Goal: Ask a question: Seek information or help from site administrators or community

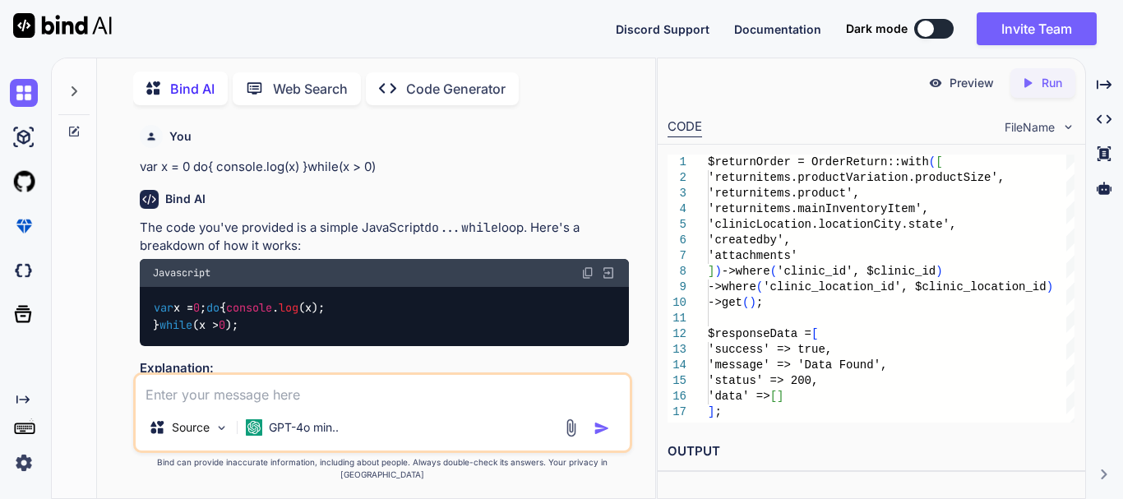
scroll to position [7, 0]
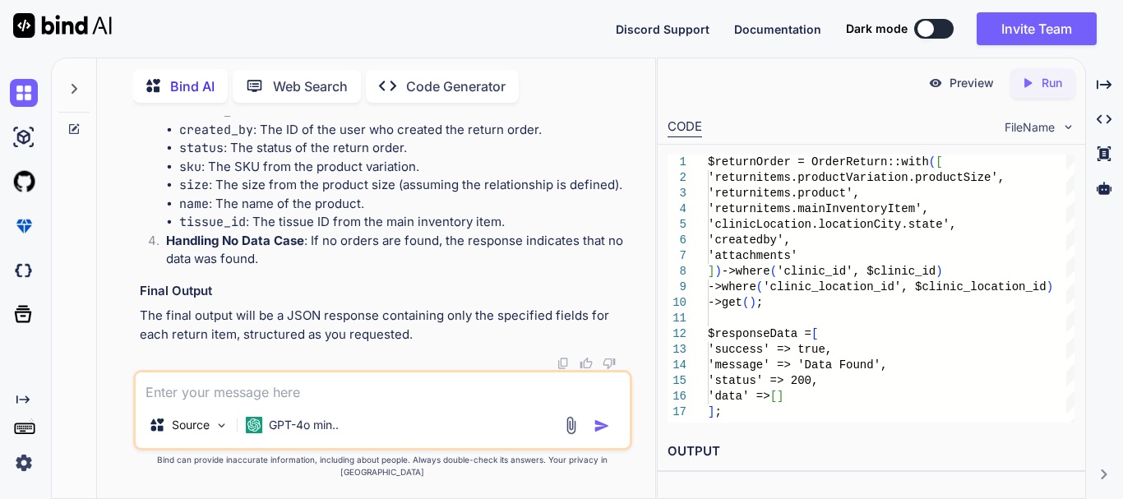
click at [268, 398] on textarea at bounding box center [383, 388] width 494 height 30
click at [272, 402] on textarea at bounding box center [383, 388] width 494 height 30
type textarea "i"
click at [386, 402] on textarea "integration of fedex for tracking the" at bounding box center [383, 388] width 494 height 30
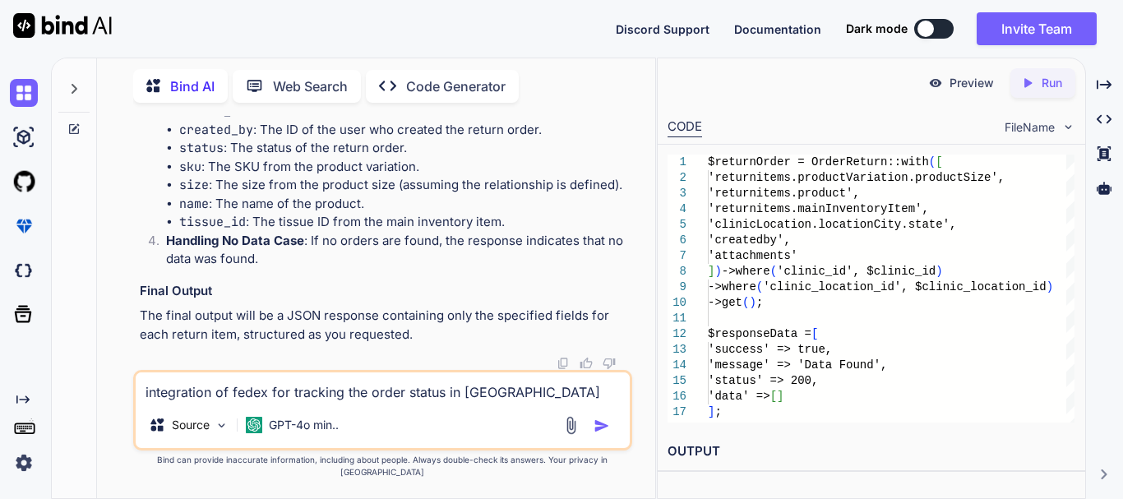
type textarea "integration of fedex for tracking the order status in [GEOGRAPHIC_DATA]"
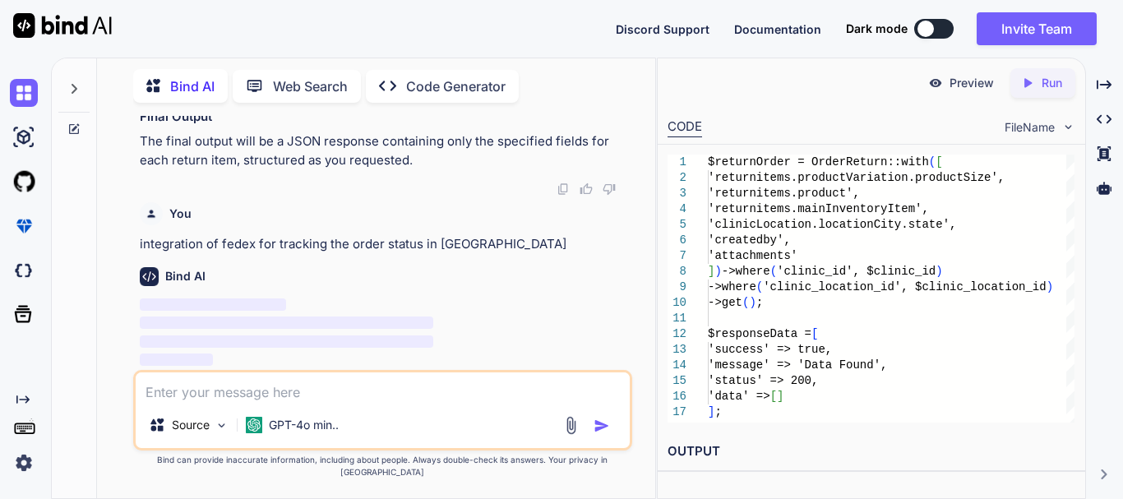
scroll to position [14425, 0]
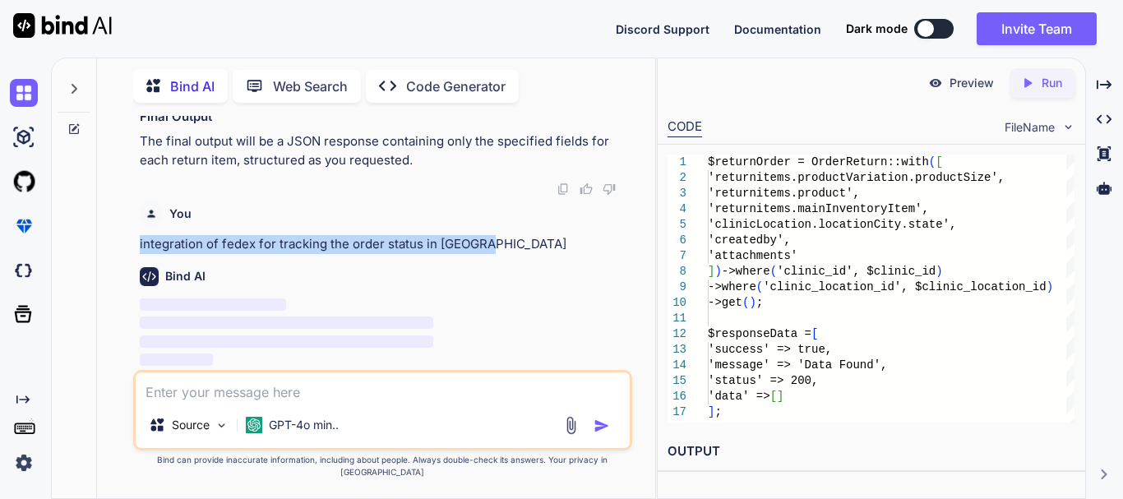
drag, startPoint x: 484, startPoint y: 261, endPoint x: 139, endPoint y: 257, distance: 345.4
click at [140, 254] on p "integration of fedex for tracking the order status in [GEOGRAPHIC_DATA]" at bounding box center [384, 244] width 489 height 19
copy p "integration of fedex for tracking the order status in [GEOGRAPHIC_DATA]"
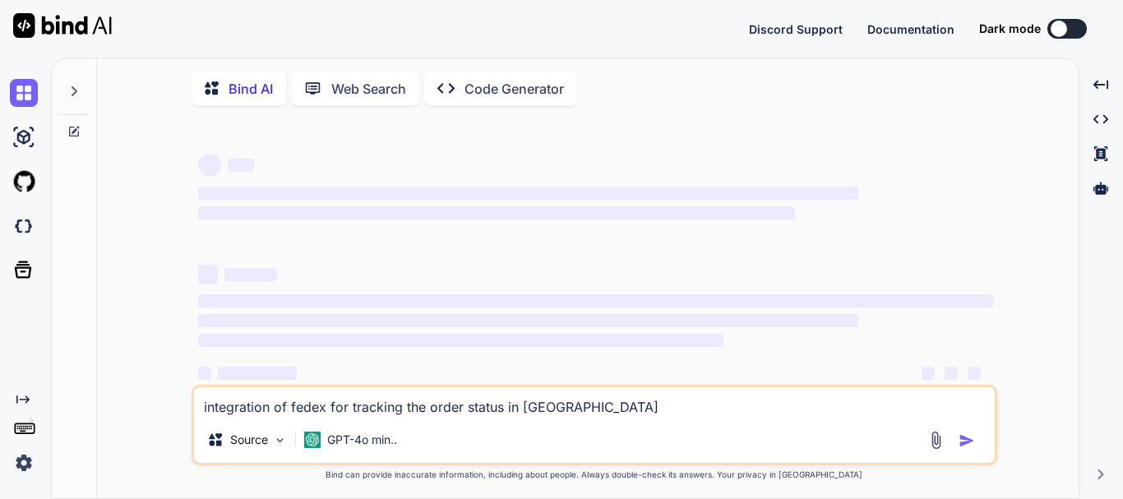
type textarea "x"
click at [590, 410] on textarea "integration of fedex for tracking the order status in [GEOGRAPHIC_DATA]" at bounding box center [594, 402] width 801 height 30
click at [572, 405] on textarea "integration of fedex for tracking the order status in [GEOGRAPHIC_DATA]" at bounding box center [594, 402] width 801 height 30
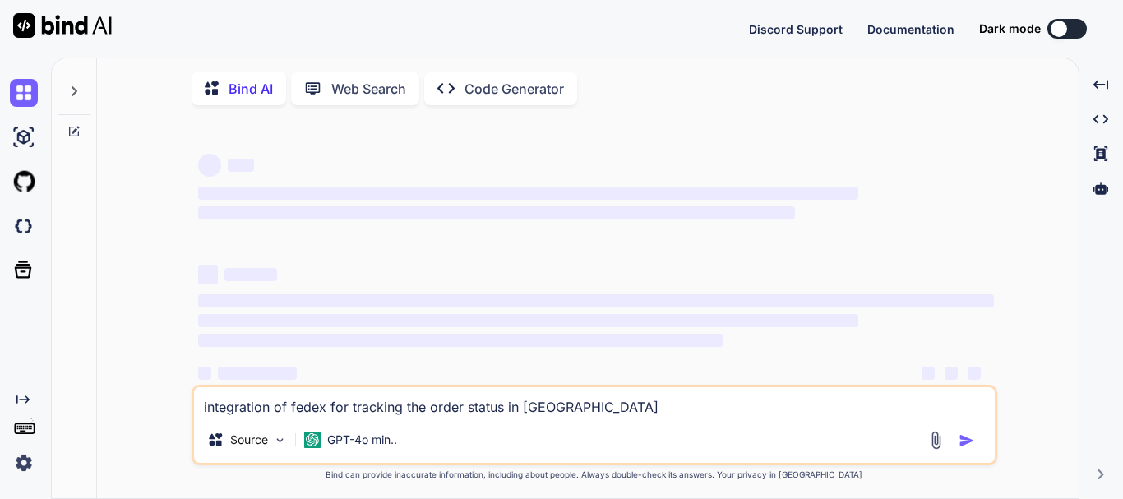
click at [572, 405] on textarea "integration of fedex for tracking the order status in [GEOGRAPHIC_DATA]" at bounding box center [594, 402] width 801 height 30
click at [23, 462] on img at bounding box center [24, 463] width 28 height 28
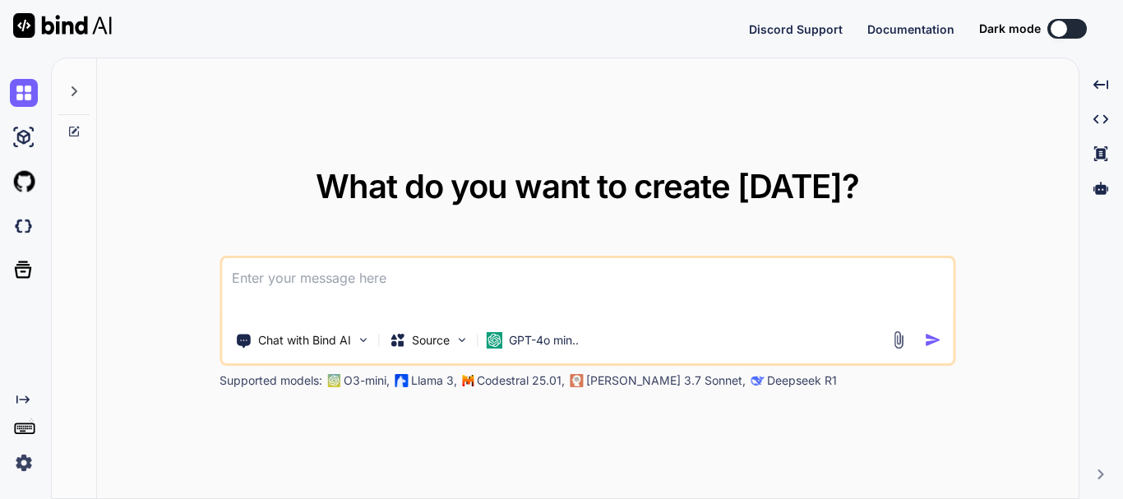
click at [349, 284] on textarea at bounding box center [587, 288] width 731 height 61
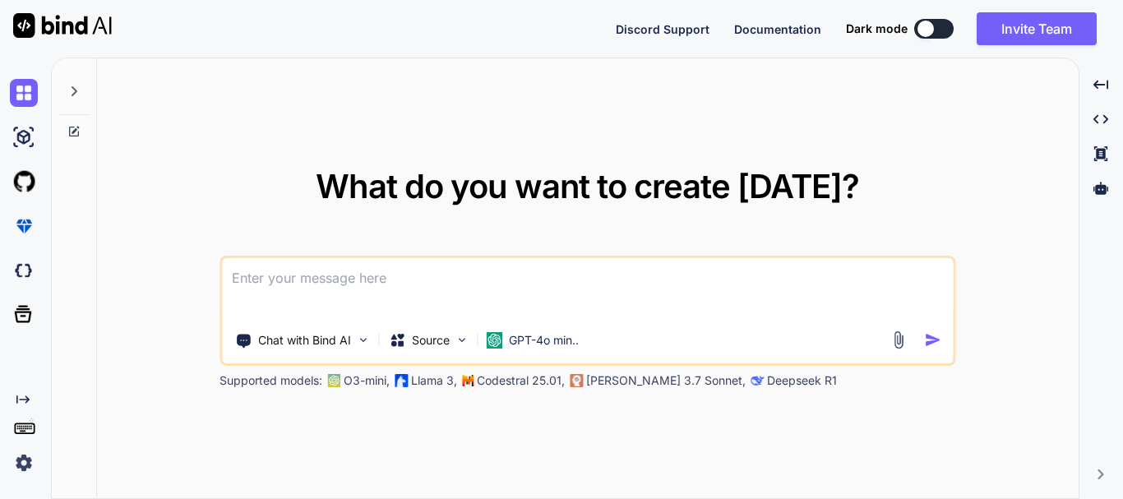
click at [349, 284] on textarea at bounding box center [587, 288] width 731 height 61
type textarea "x"
click at [25, 463] on img at bounding box center [24, 463] width 28 height 28
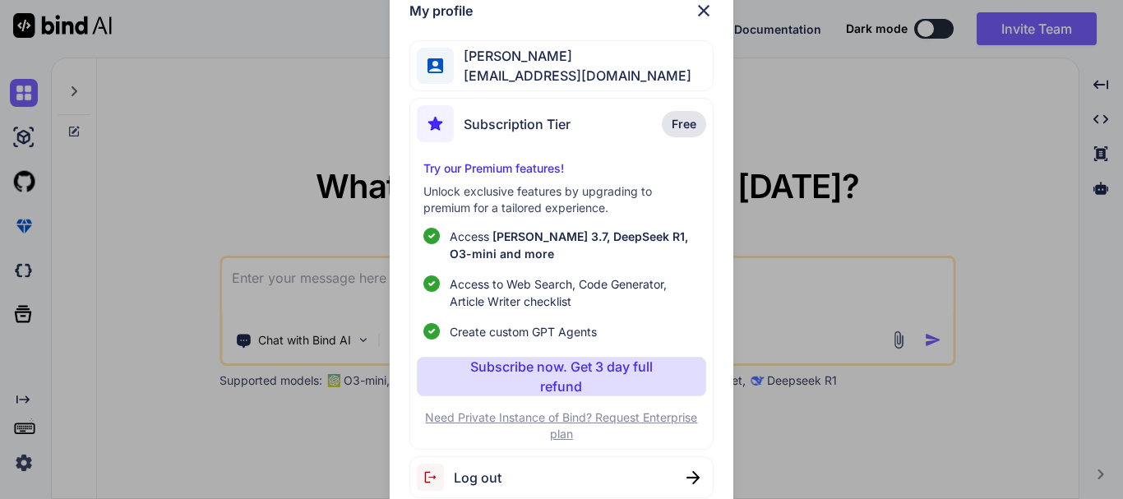
click at [535, 65] on span "Taniya Singh" at bounding box center [573, 56] width 238 height 20
click at [702, 10] on img at bounding box center [704, 11] width 20 height 20
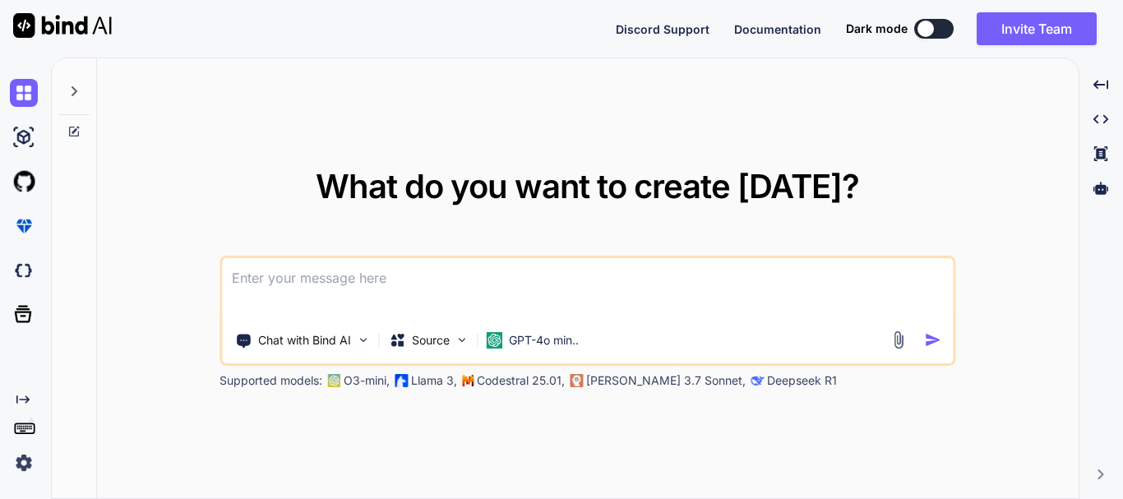
click at [288, 287] on textarea at bounding box center [587, 288] width 731 height 61
paste textarea "integration of fedex for tracking the order status in [GEOGRAPHIC_DATA]"
type textarea "integration of fedex for tracking the order status in [GEOGRAPHIC_DATA]"
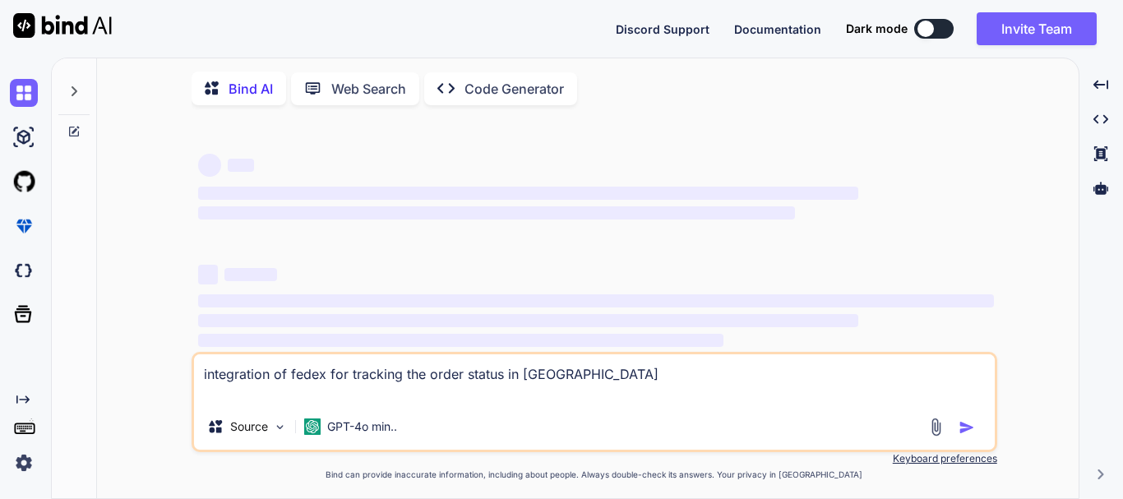
type textarea "x"
type textarea "integration of fedex for tracking the order status in [GEOGRAPHIC_DATA]"
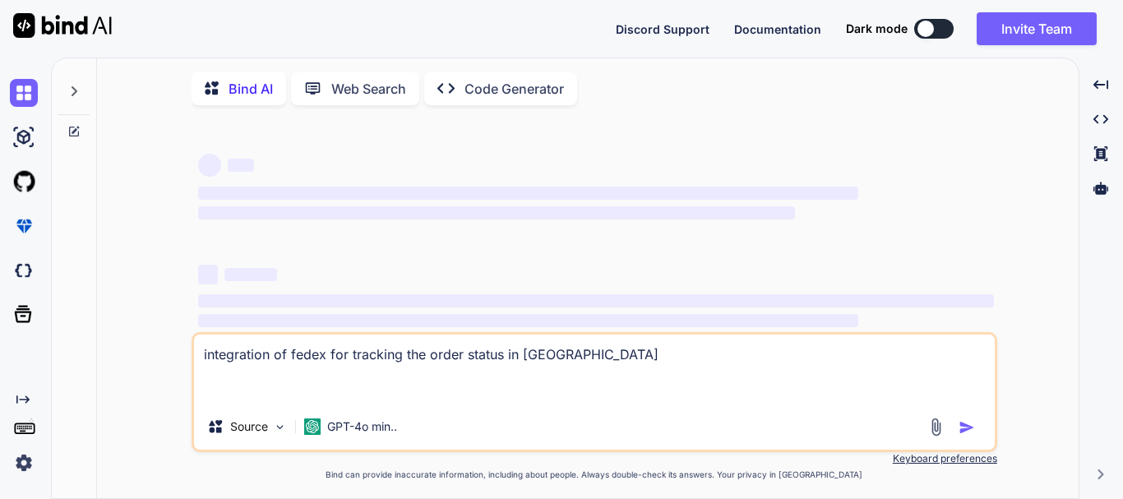
type textarea "x"
type textarea "integration of fedex for tracking the order status in [GEOGRAPHIC_DATA]"
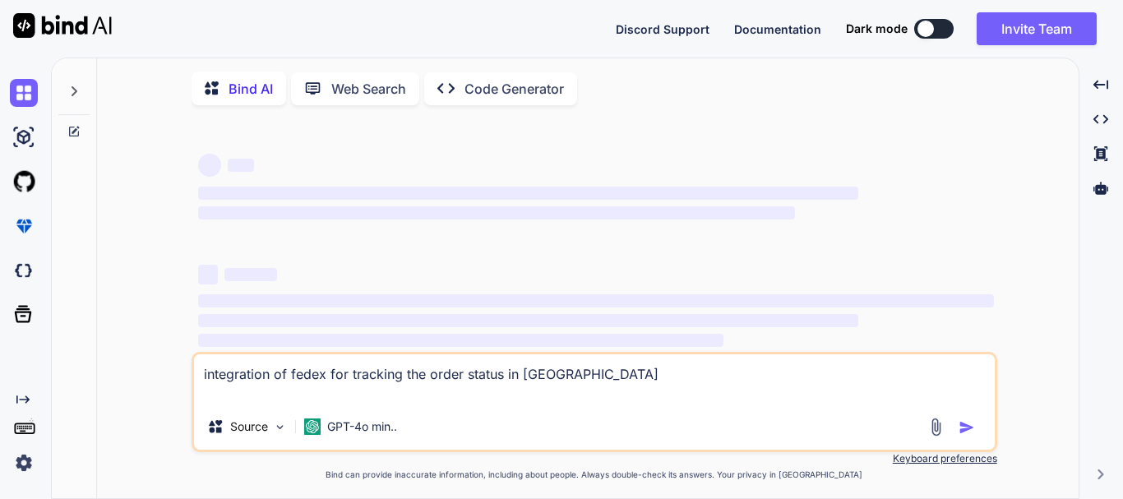
type textarea "x"
type textarea "integration of fedex for tracking the order status in [GEOGRAPHIC_DATA]"
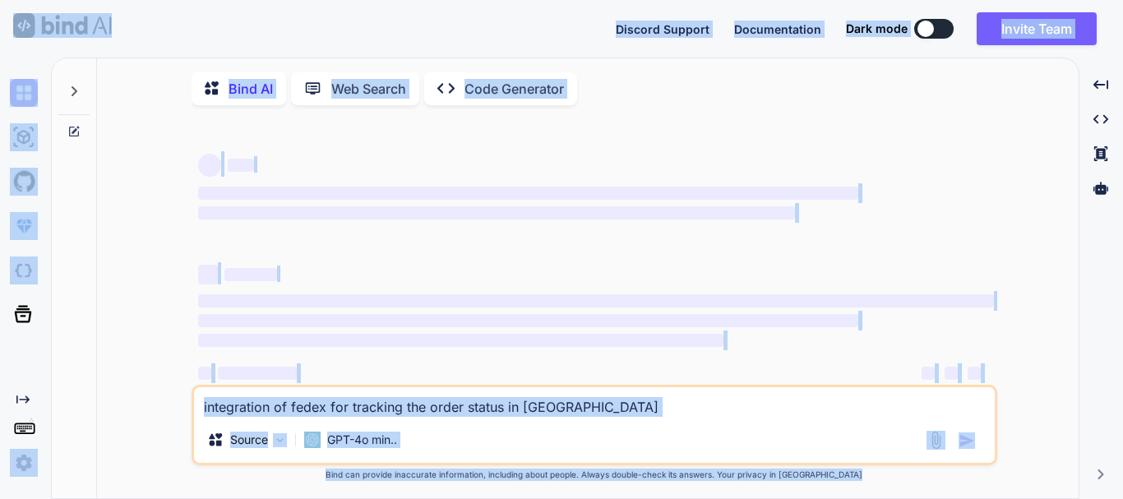
click at [624, 410] on textarea "integration of fedex for tracking the order status in [GEOGRAPHIC_DATA]" at bounding box center [594, 402] width 801 height 30
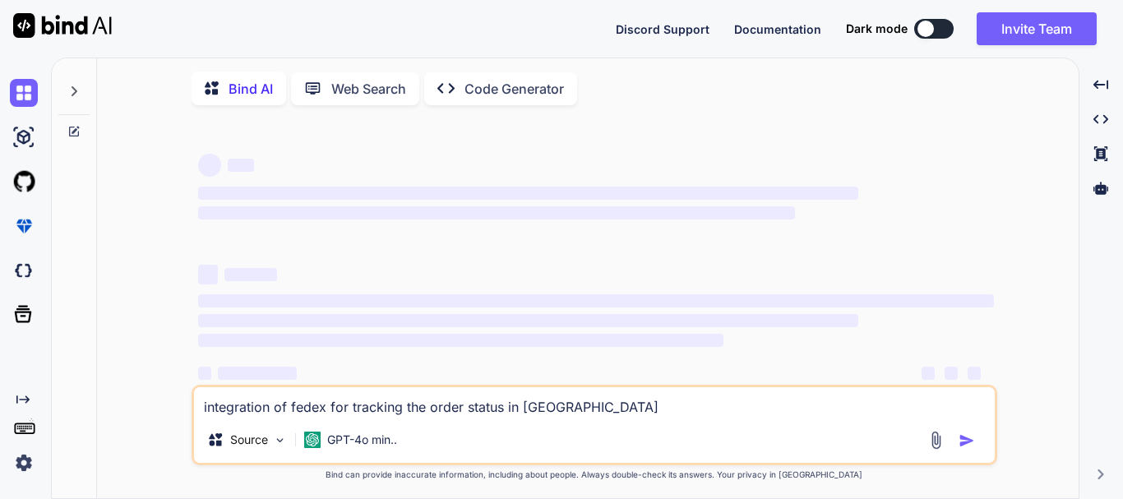
click at [17, 456] on img at bounding box center [24, 463] width 28 height 28
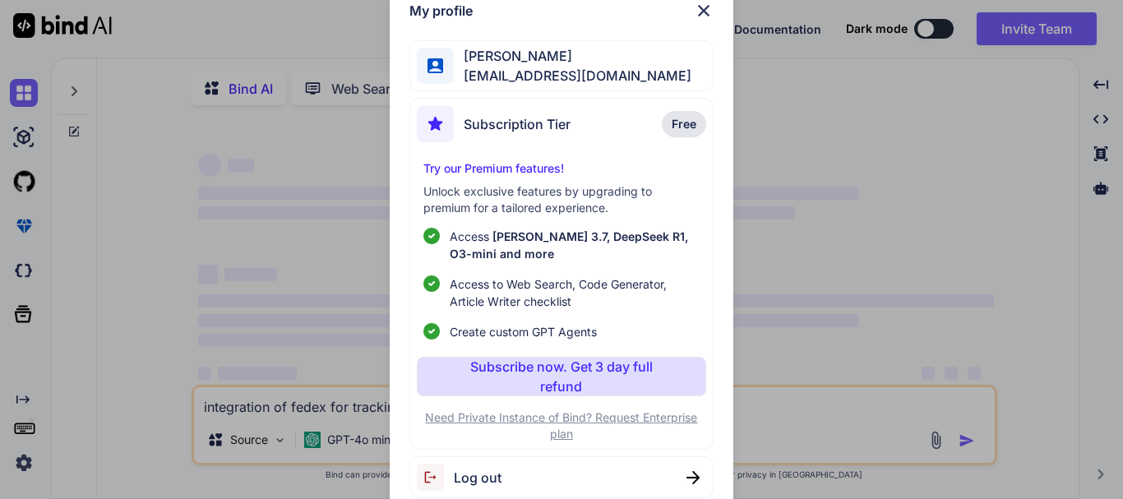
click at [493, 478] on span "Log out" at bounding box center [478, 478] width 48 height 20
type textarea "x"
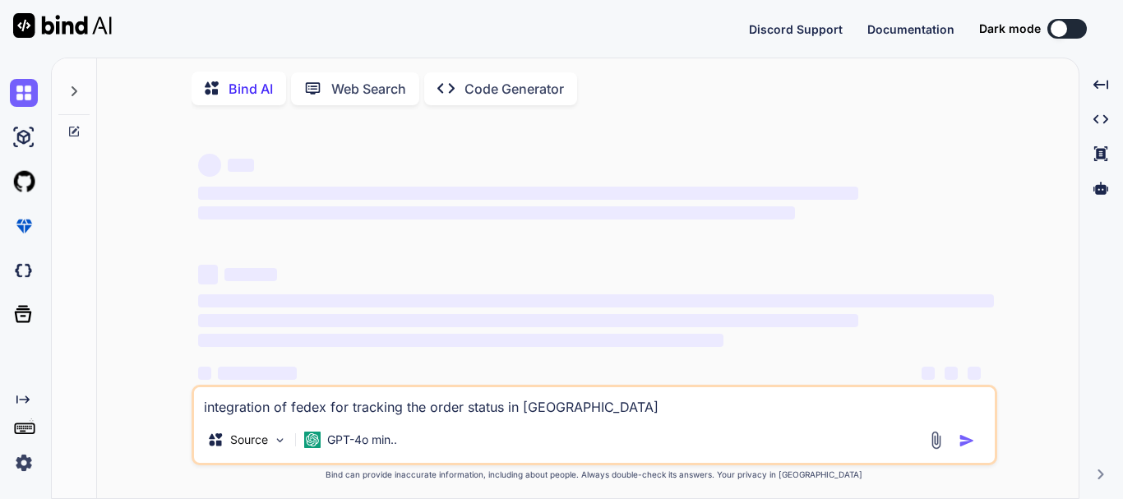
click at [17, 464] on img at bounding box center [24, 463] width 28 height 28
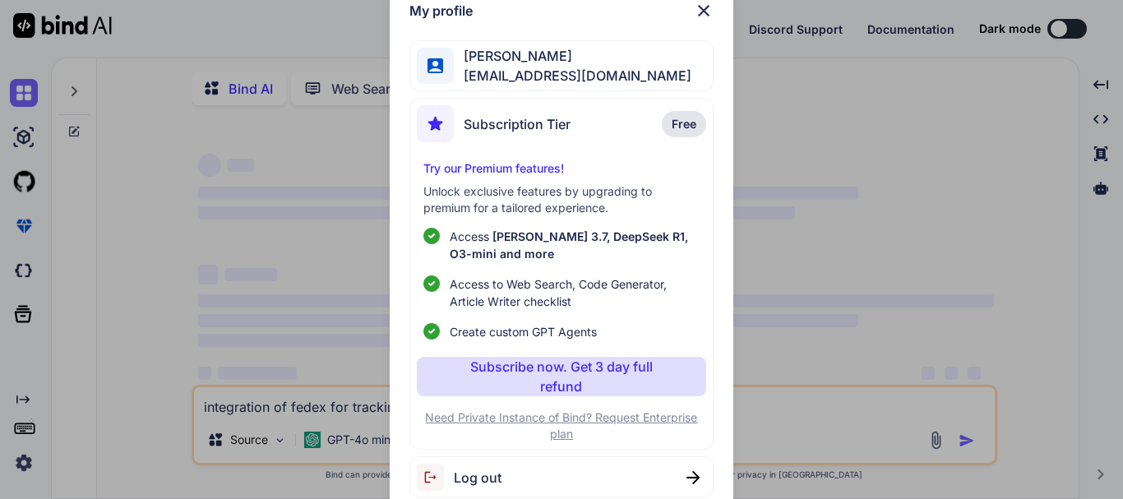
click at [694, 474] on img at bounding box center [693, 477] width 13 height 13
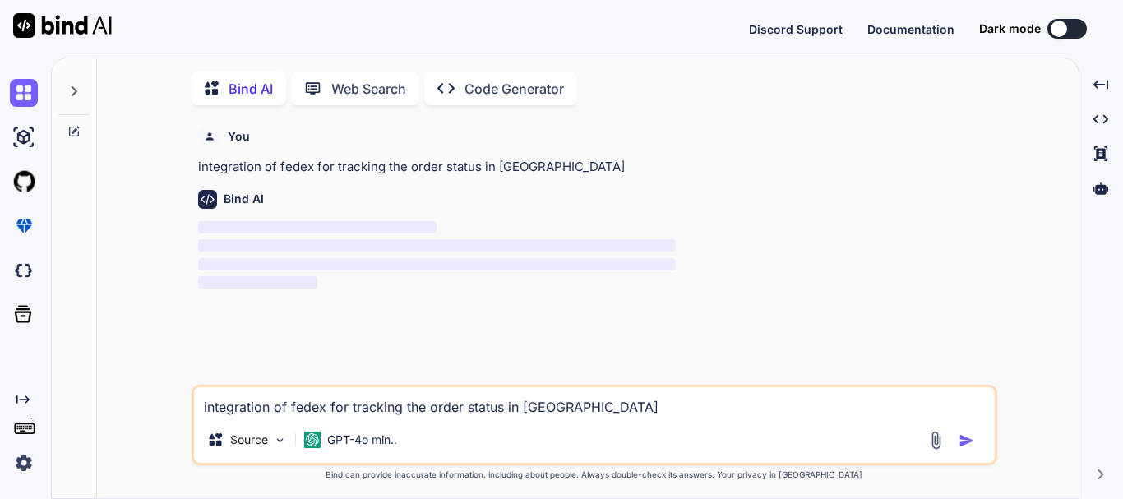
scroll to position [7, 0]
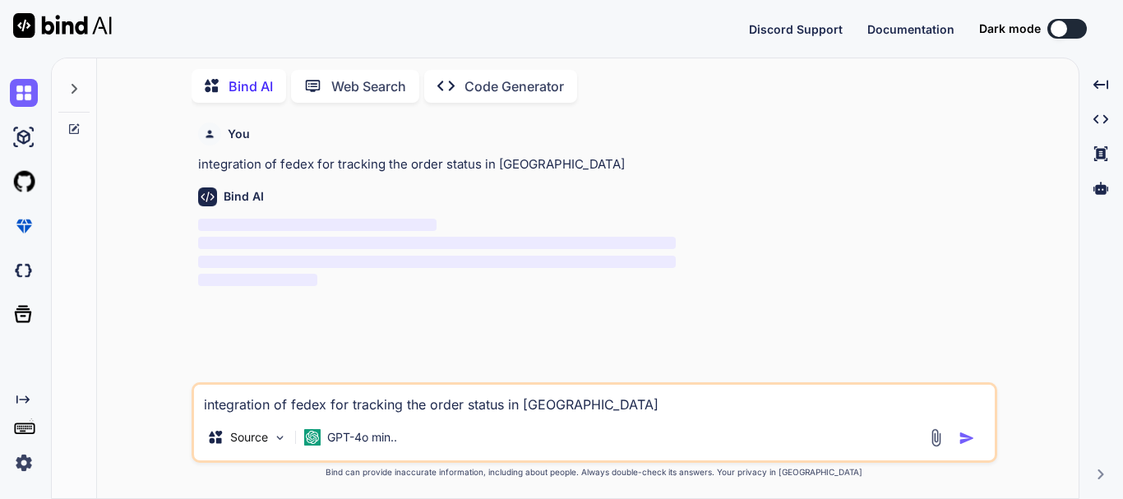
click at [960, 437] on img "button" at bounding box center [967, 438] width 16 height 16
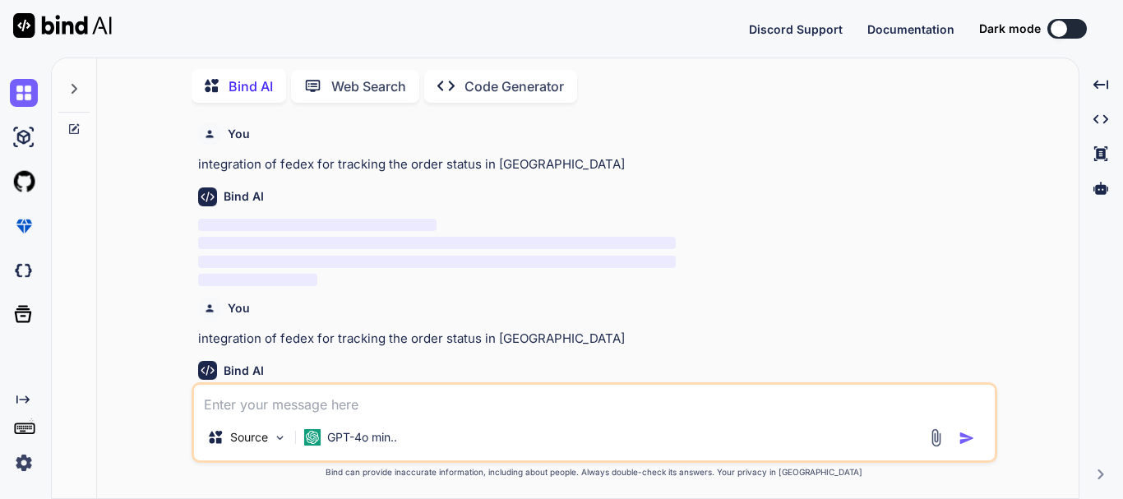
scroll to position [81, 0]
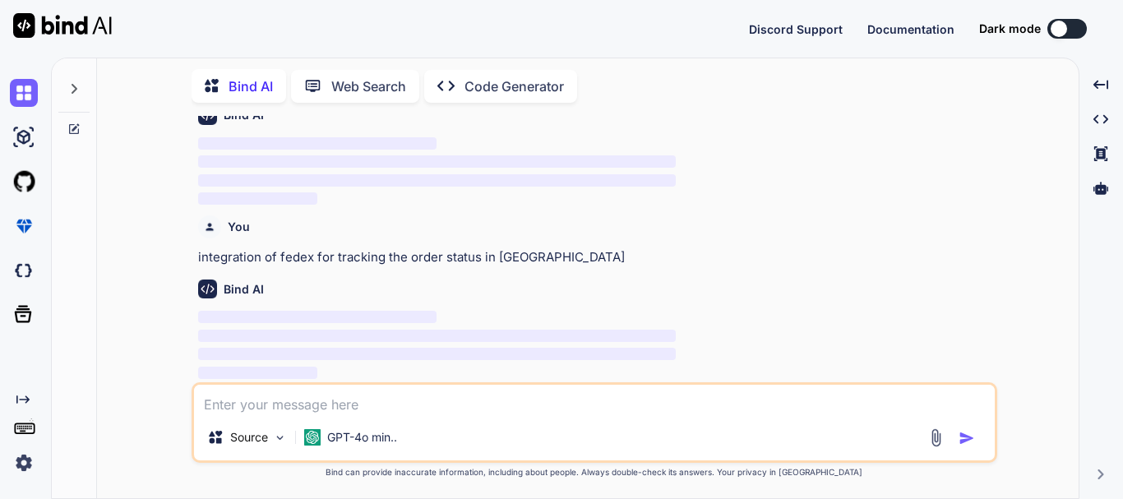
type textarea "integration of fedex for tracking the order status in [GEOGRAPHIC_DATA]"
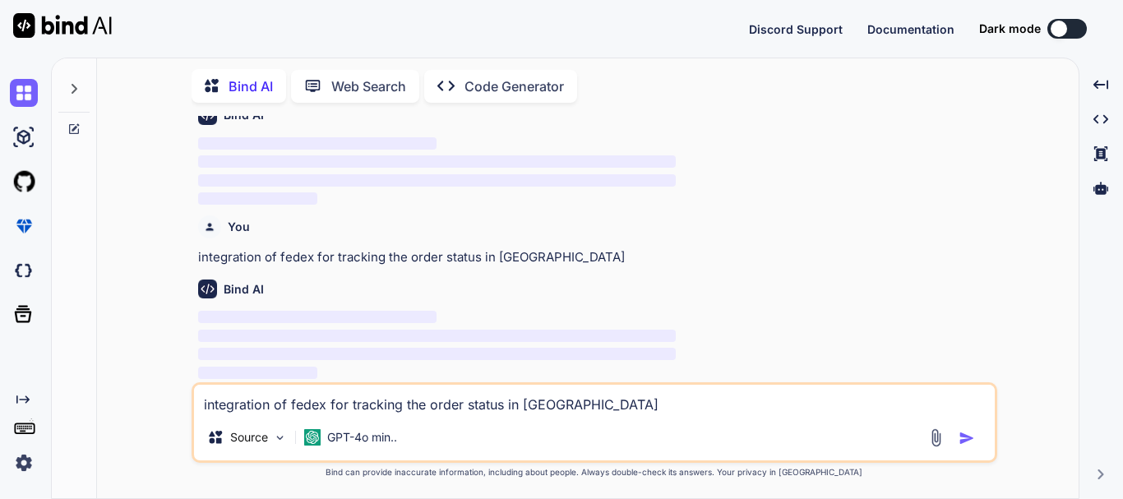
click at [1002, 197] on div "You integration of fedex for tracking the order status in laravel Bind AI ‌ ‌ ‌…" at bounding box center [594, 307] width 969 height 382
click at [19, 463] on img at bounding box center [24, 463] width 28 height 28
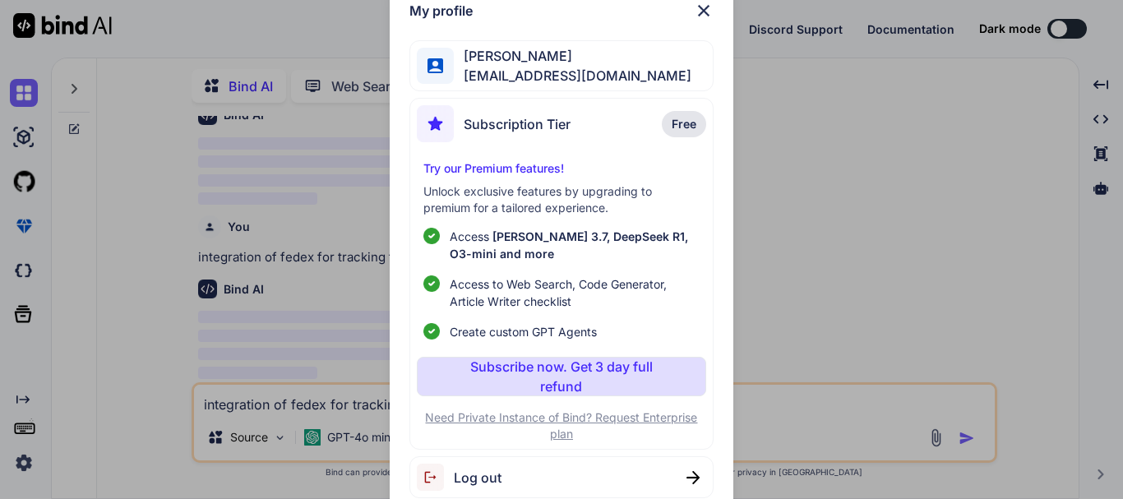
click at [614, 80] on div "Taniya Singh taniya2@yopmail.com" at bounding box center [561, 66] width 303 height 52
